Goal: Information Seeking & Learning: Find specific fact

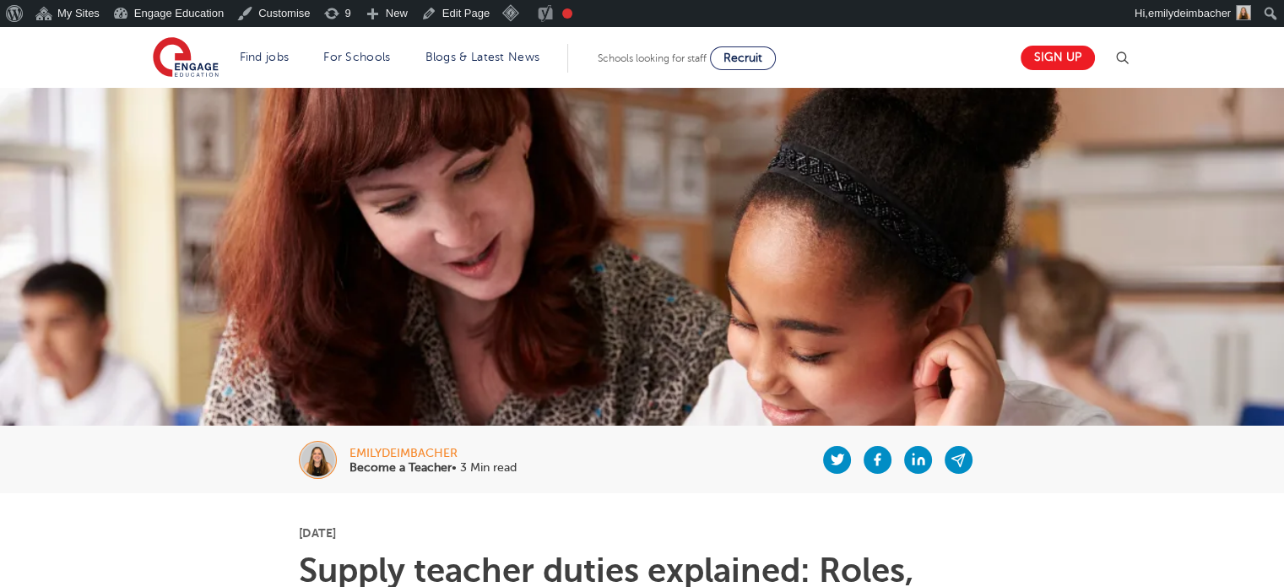
click at [1121, 57] on img at bounding box center [1122, 58] width 20 height 20
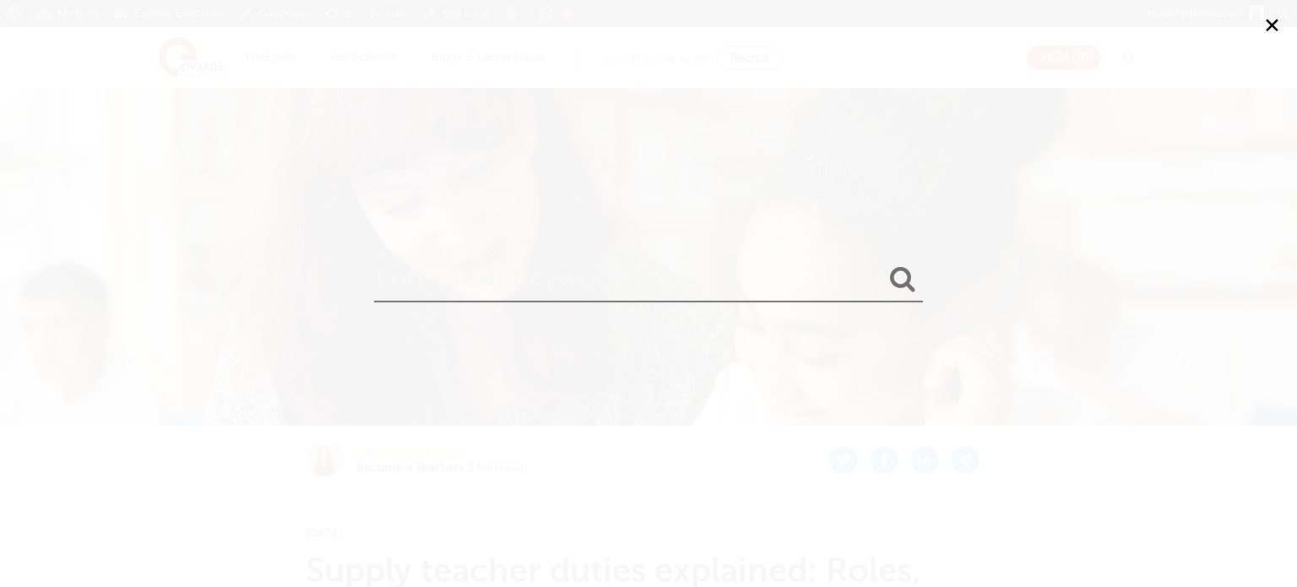
click at [628, 281] on input "search" at bounding box center [648, 274] width 549 height 55
paste input "Hausdoerfer"
type input "Hausdoerfer"
click at [882, 264] on button "submit" at bounding box center [902, 279] width 41 height 31
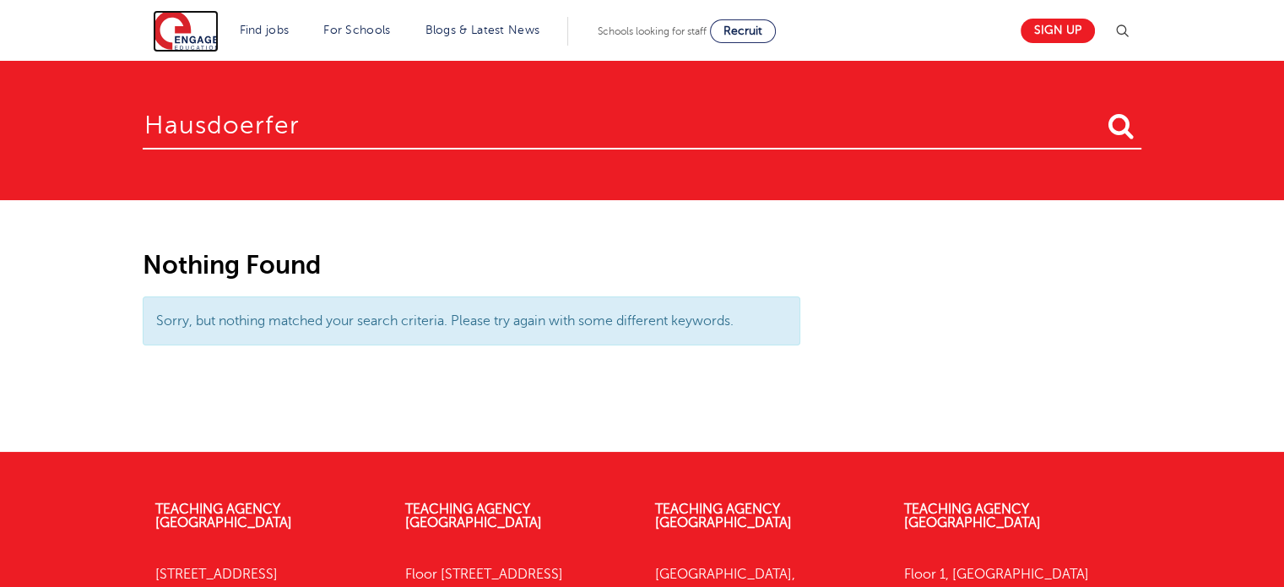
click at [183, 36] on img at bounding box center [186, 31] width 66 height 42
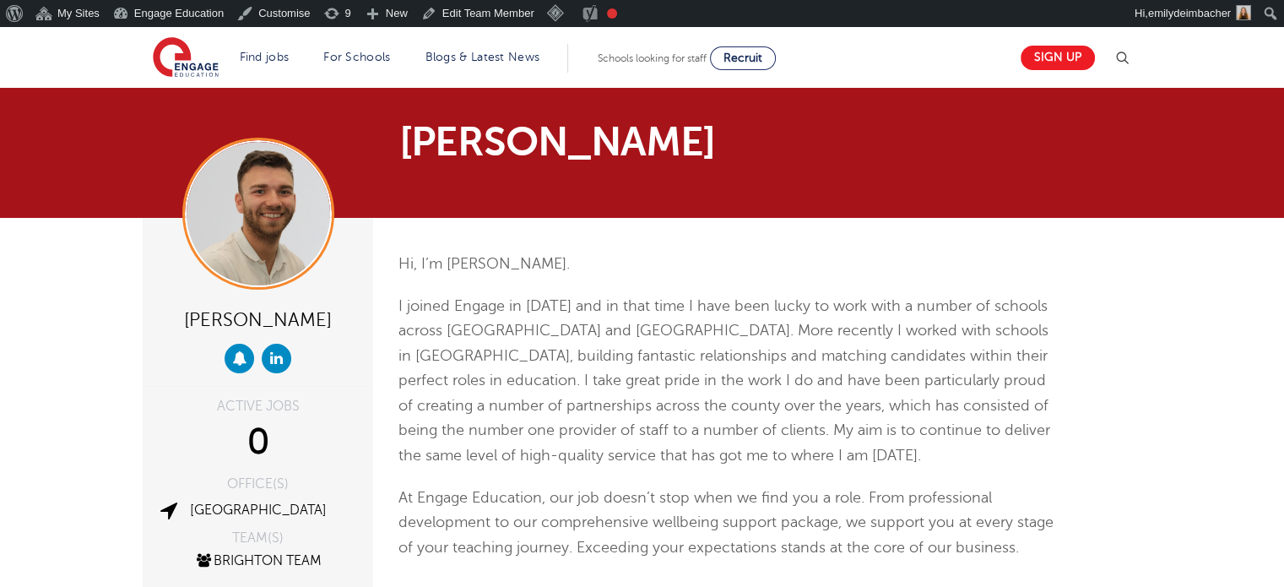
click at [573, 340] on p "I joined Engage in 2020 and in that time I have been lucky to work with a numbe…" at bounding box center [728, 381] width 658 height 175
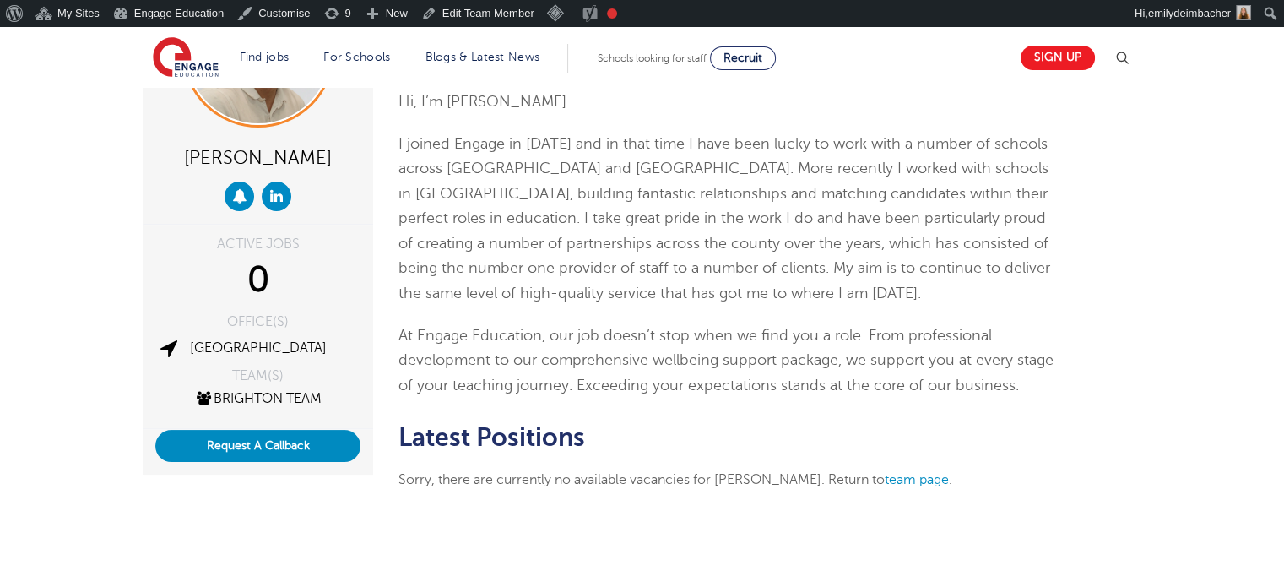
scroll to position [162, 0]
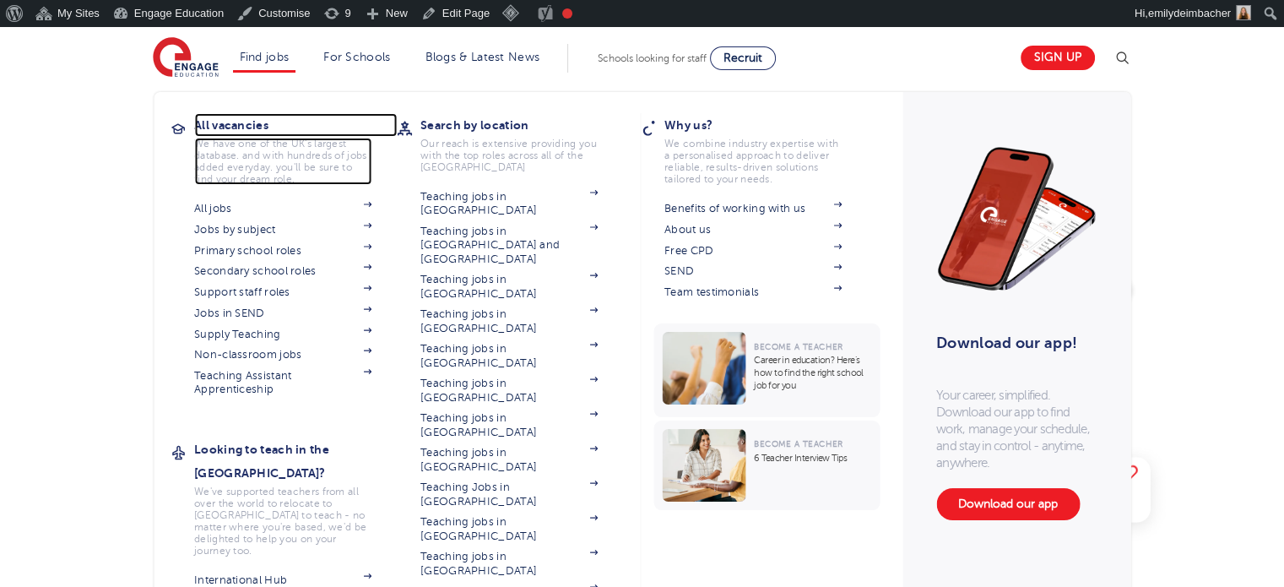
click at [223, 122] on h3 "All vacancies" at bounding box center [295, 125] width 203 height 24
